Goal: Obtain resource: Download file/media

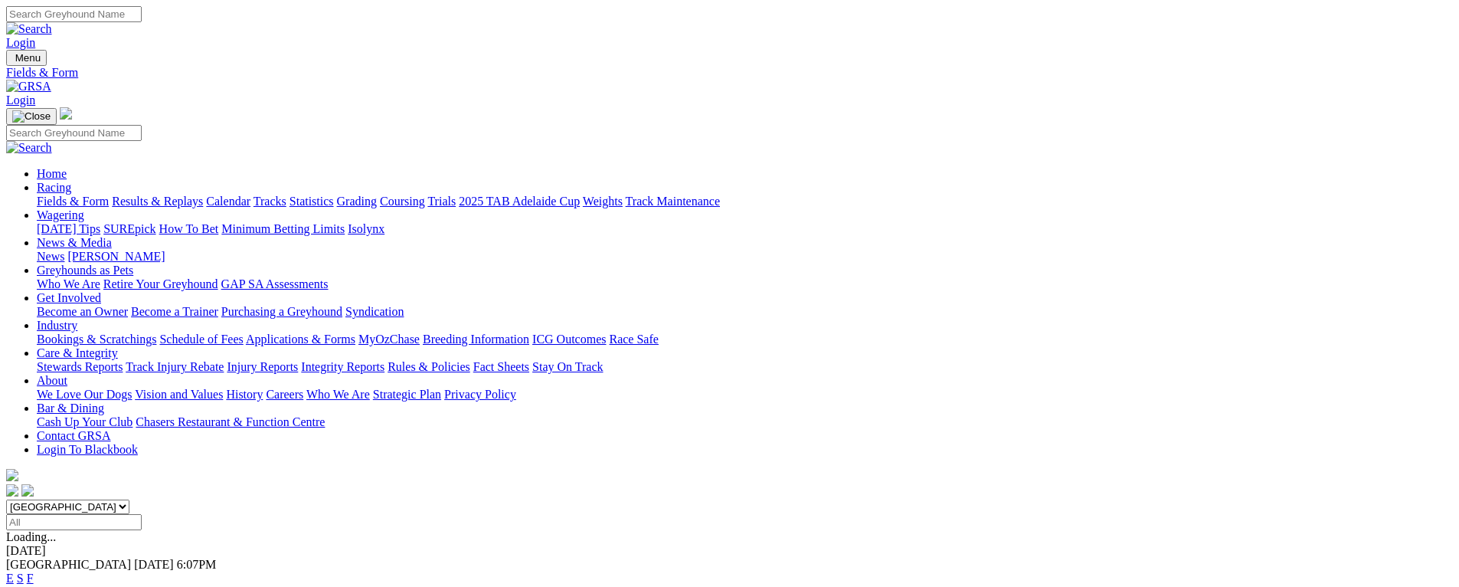
click at [129, 499] on select "South Australia New South Wales Northern Territory Queensland Tasmania Victoria…" at bounding box center [67, 506] width 123 height 15
select select "SA"
click at [129, 499] on select "South Australia New South Wales Northern Territory Queensland Tasmania Victoria…" at bounding box center [67, 506] width 123 height 15
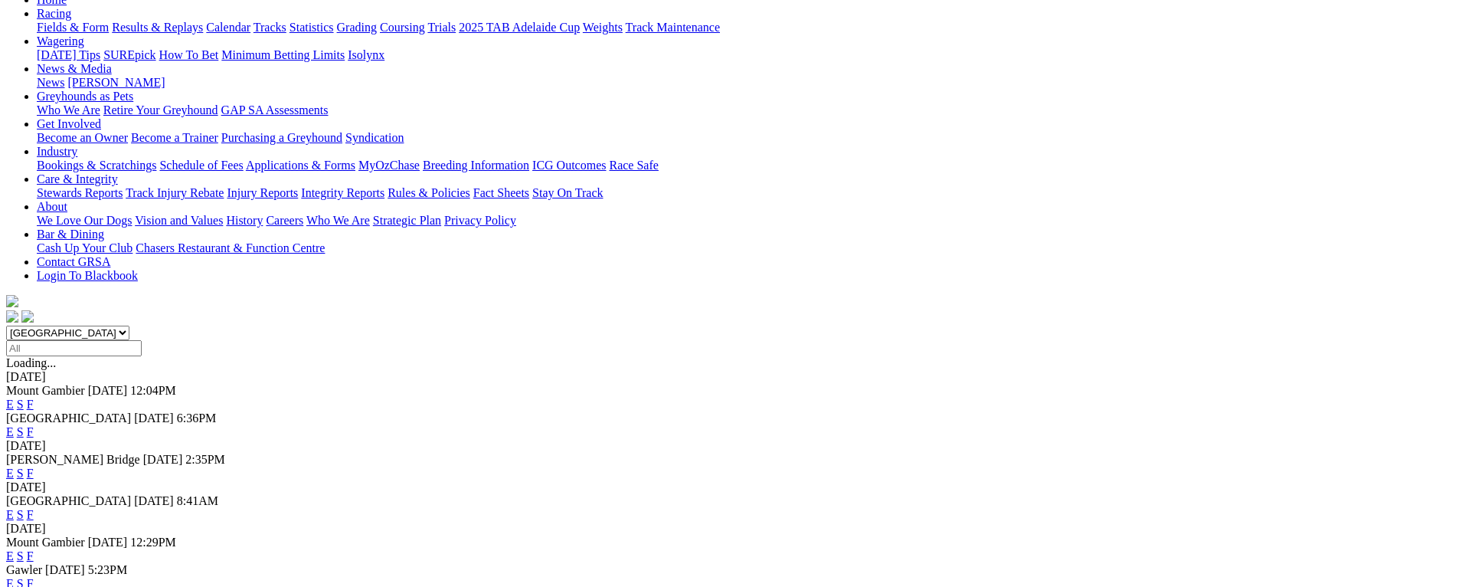
scroll to position [174, 0]
click at [34, 577] on link "F" at bounding box center [30, 583] width 7 height 13
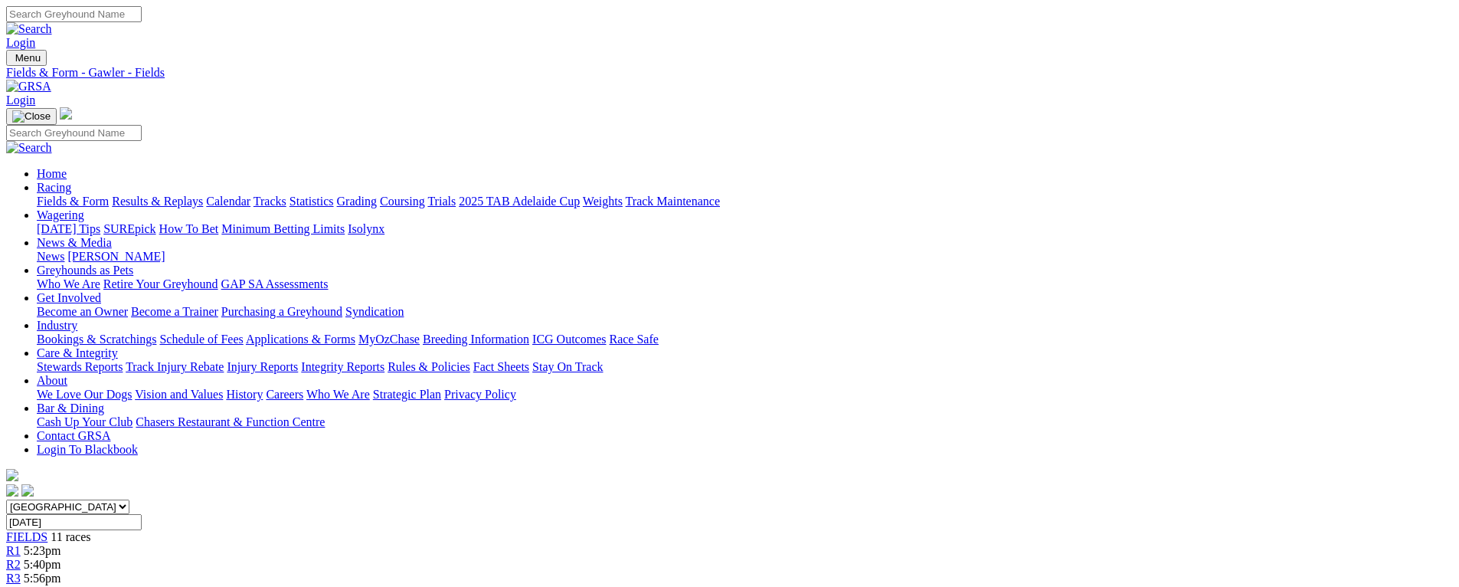
click at [829, 200] on link "CSV (Excel)" at bounding box center [797, 193] width 63 height 13
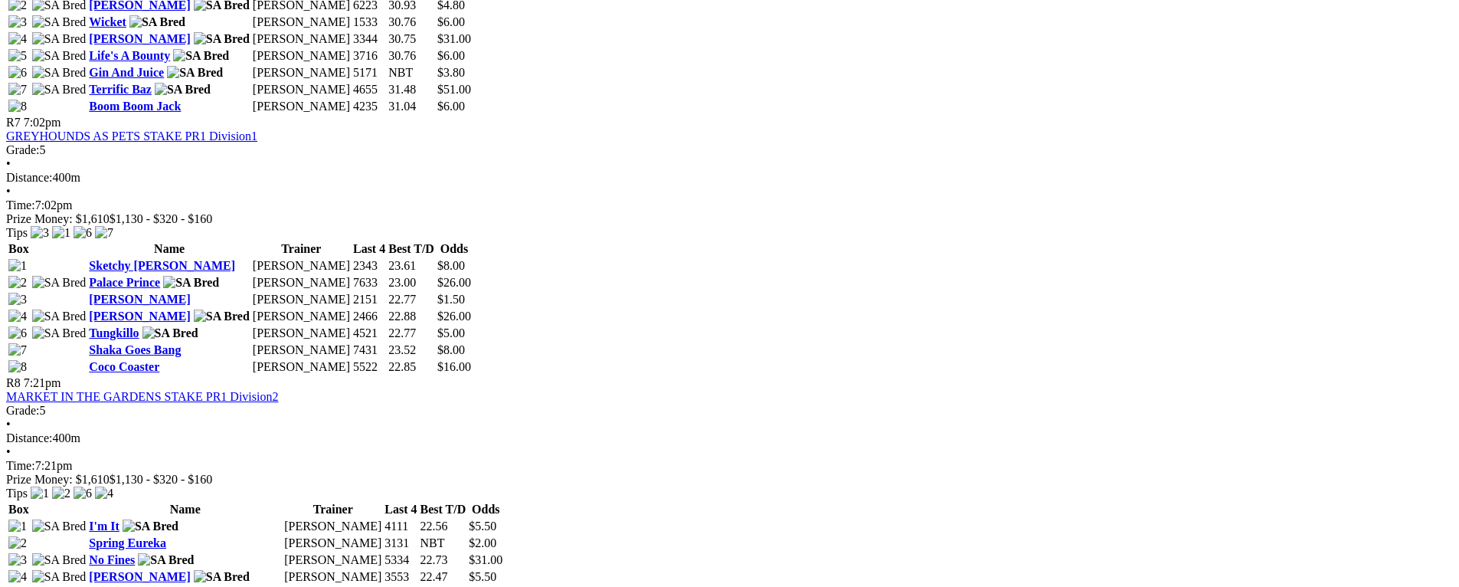
scroll to position [2242, 0]
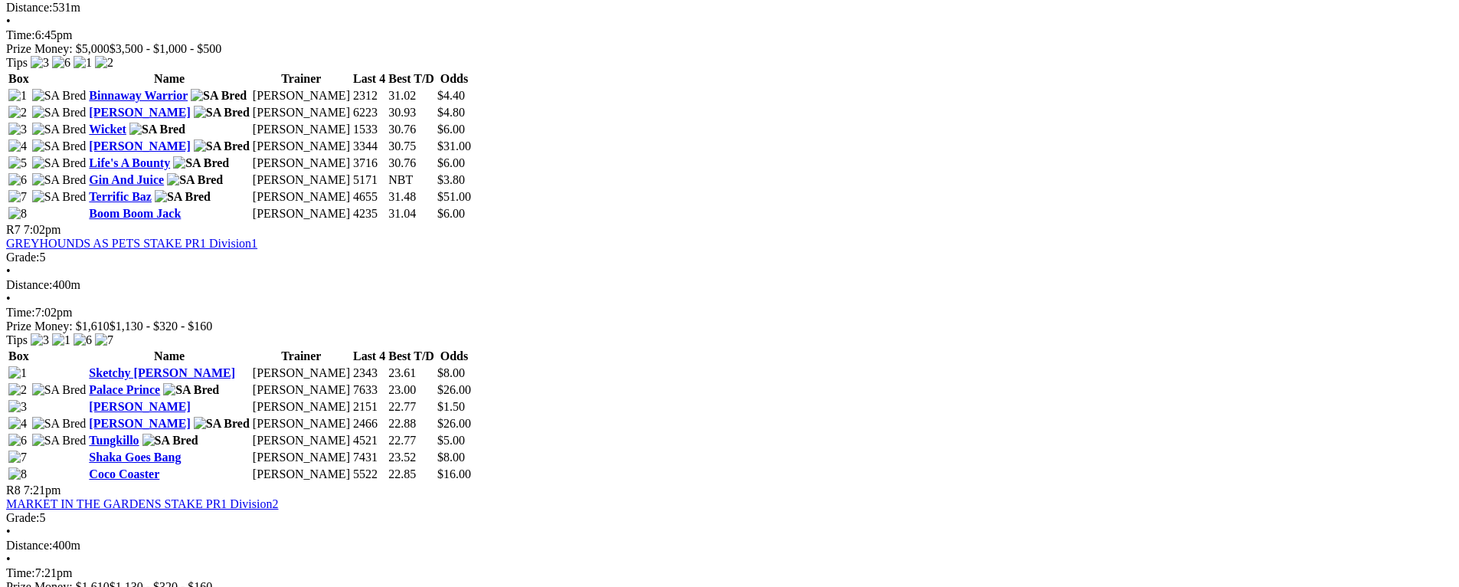
scroll to position [2157, 0]
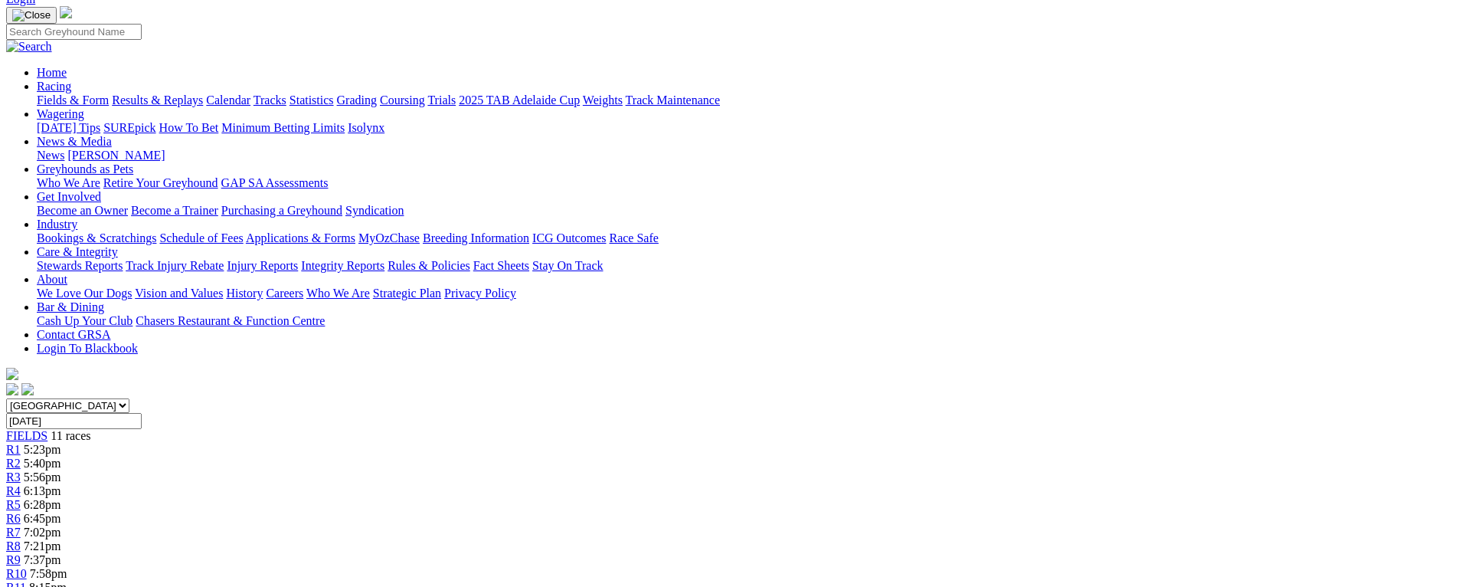
scroll to position [91, 0]
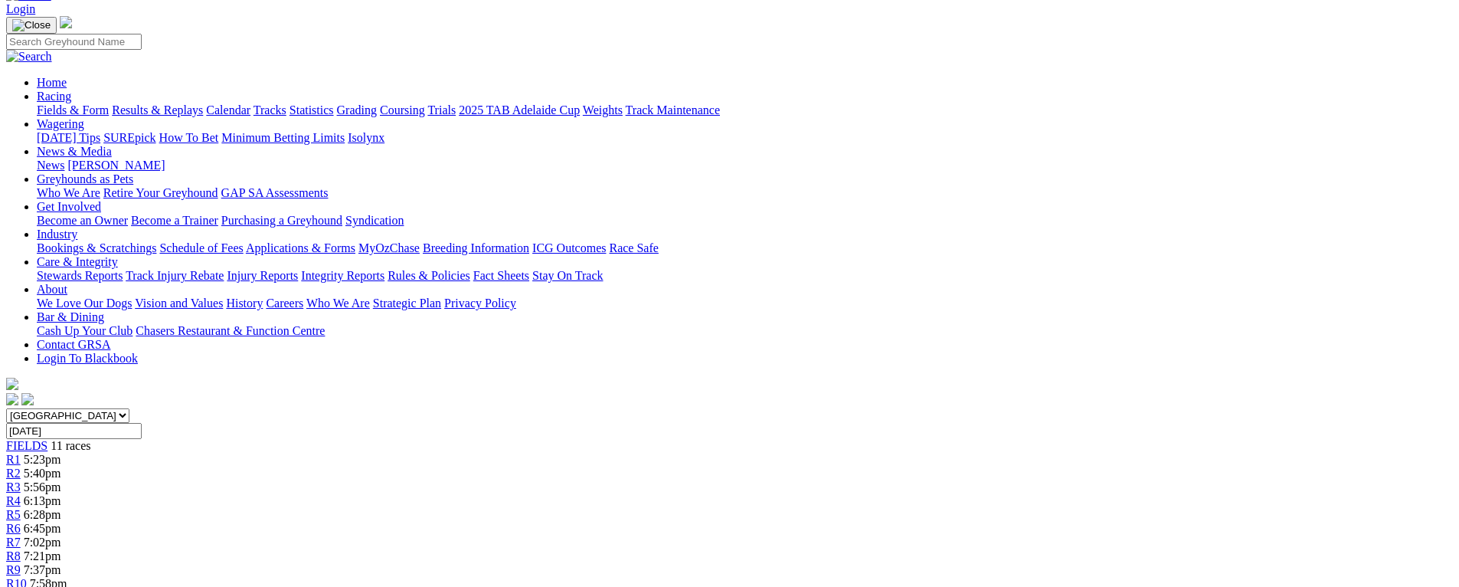
click at [1092, 577] on div "R10 7:58pm" at bounding box center [729, 584] width 1447 height 14
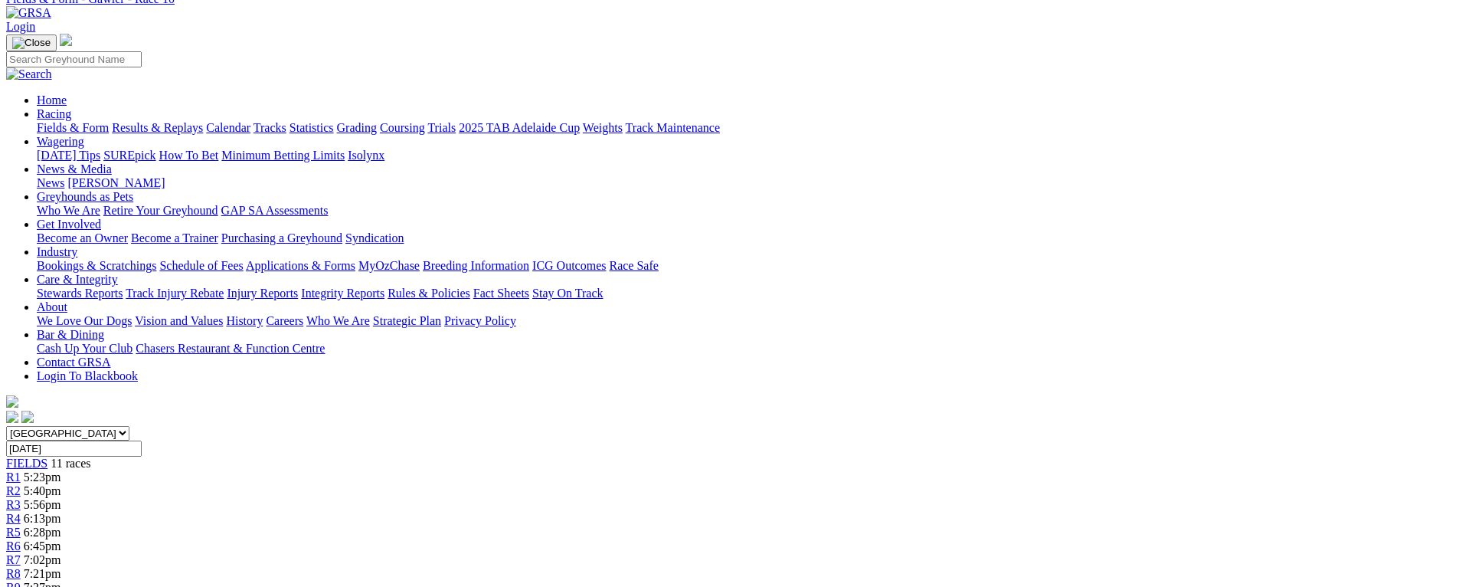
scroll to position [113, 0]
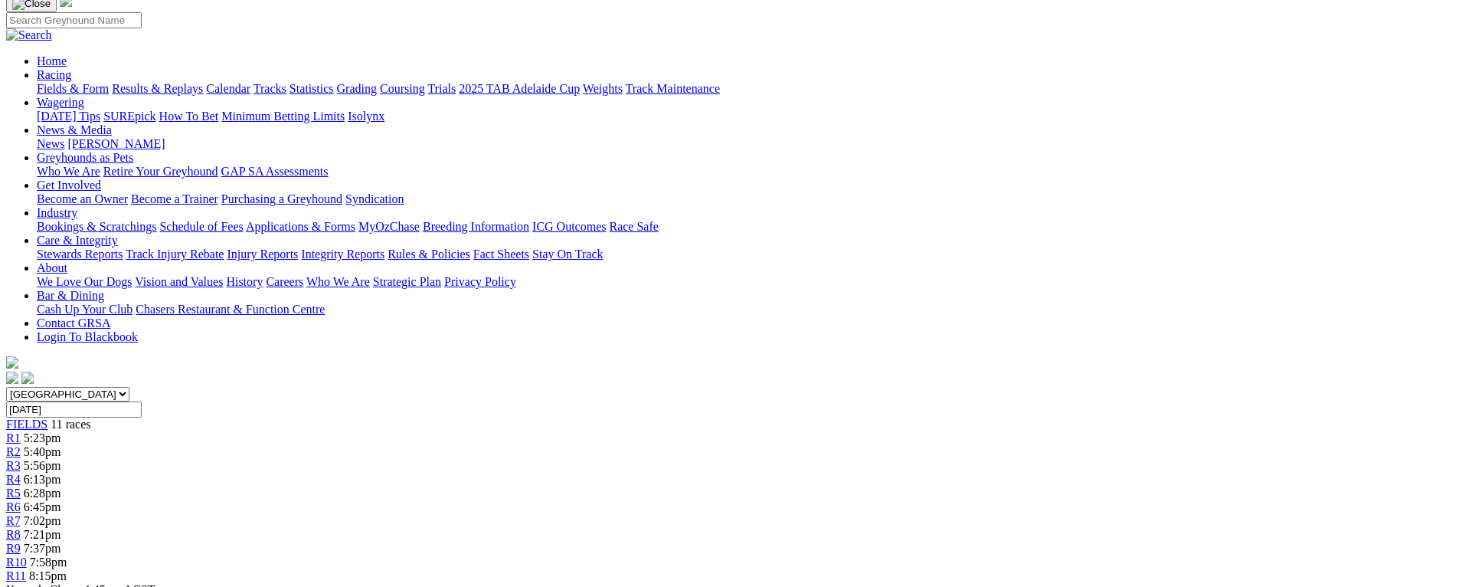
click at [1151, 569] on div "R11 8:15pm" at bounding box center [729, 576] width 1447 height 14
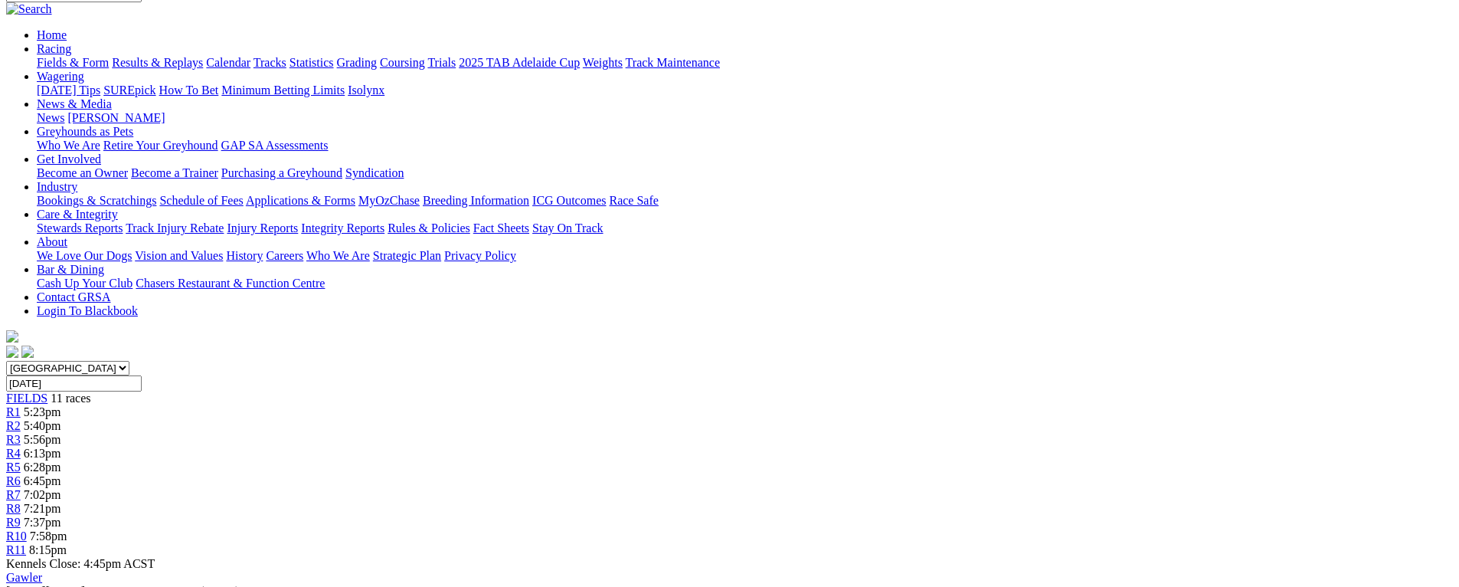
scroll to position [139, 0]
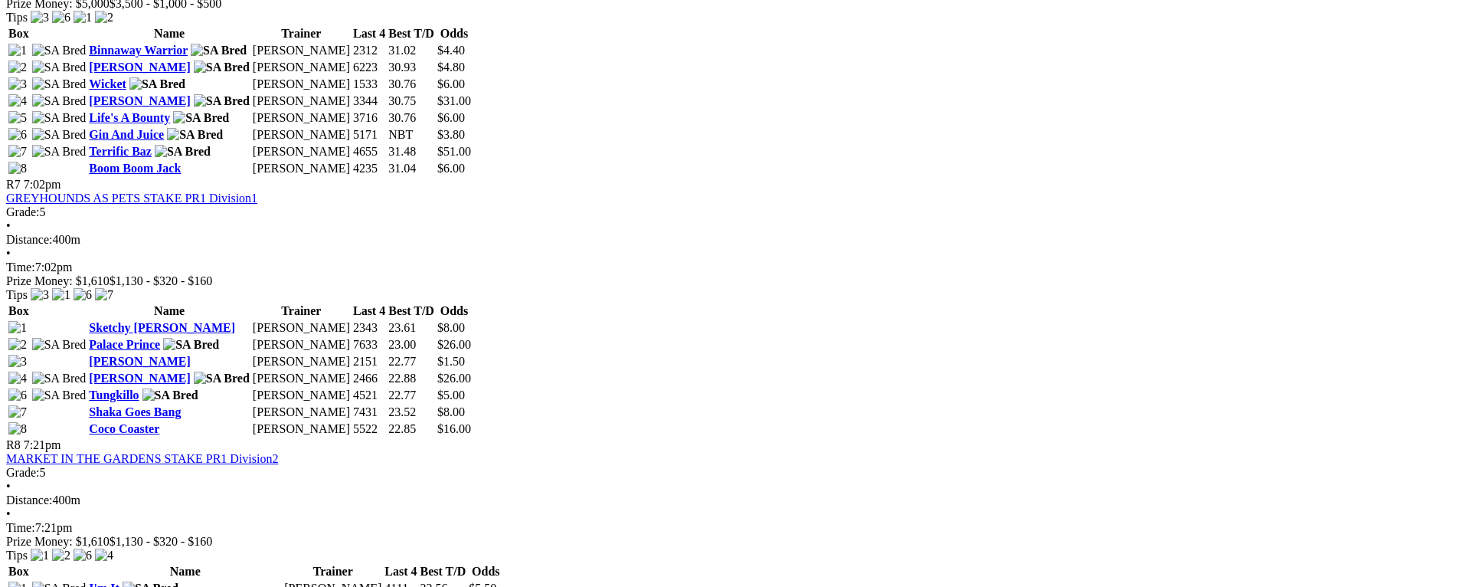
scroll to position [2186, 0]
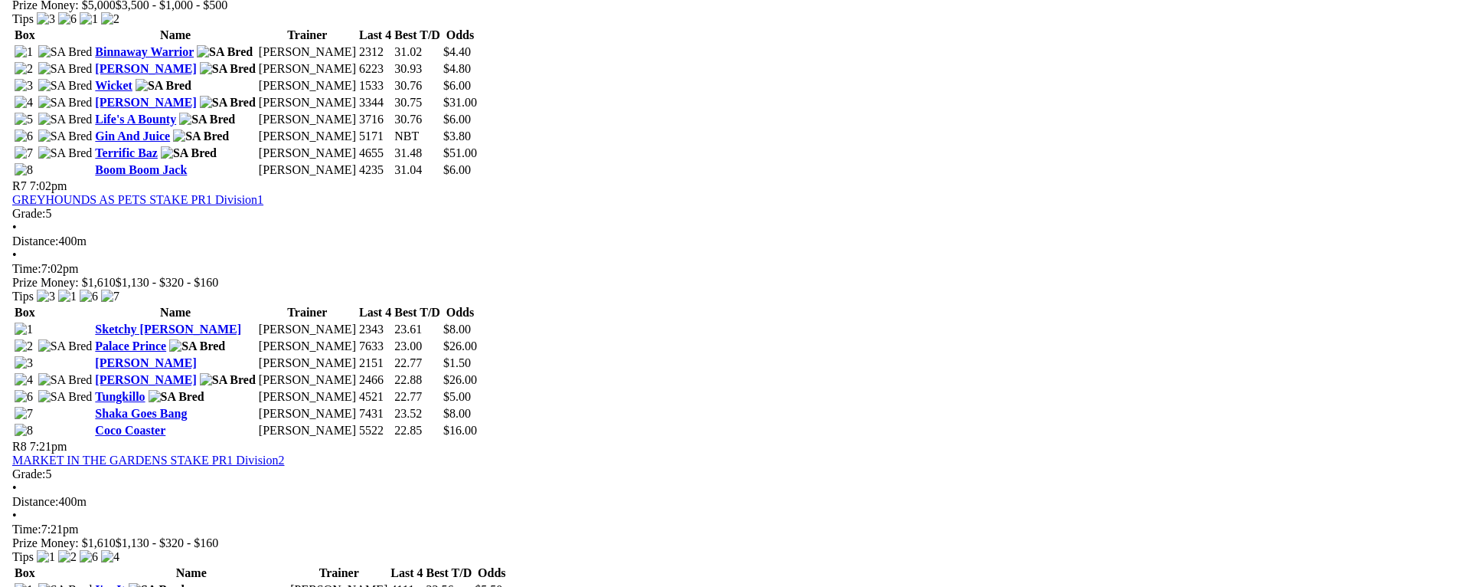
scroll to position [2039, 0]
